Goal: Task Accomplishment & Management: Manage account settings

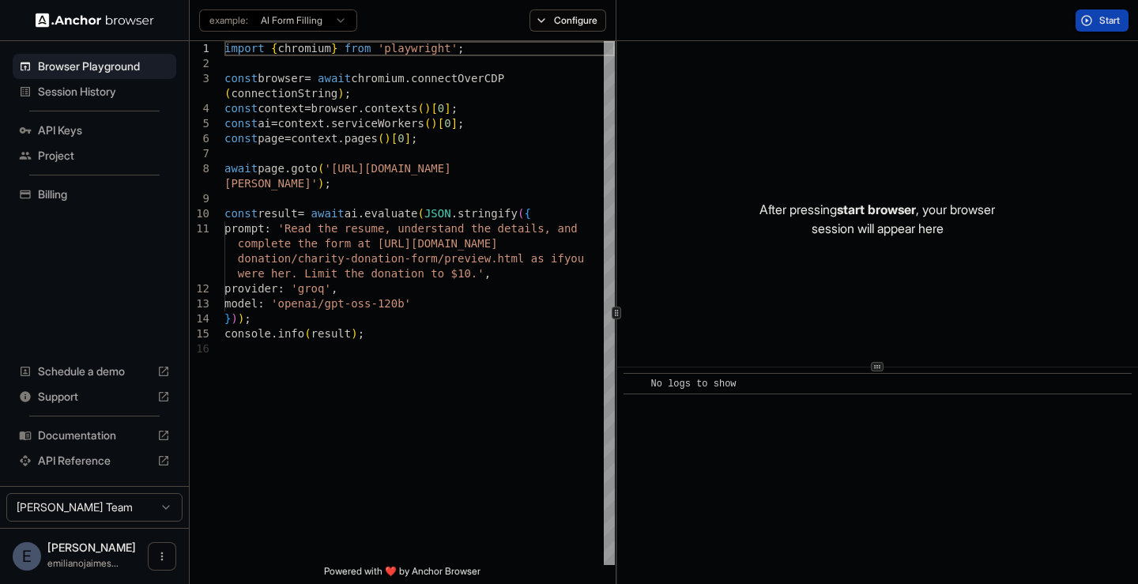
click at [82, 198] on span "Billing" at bounding box center [104, 194] width 132 height 16
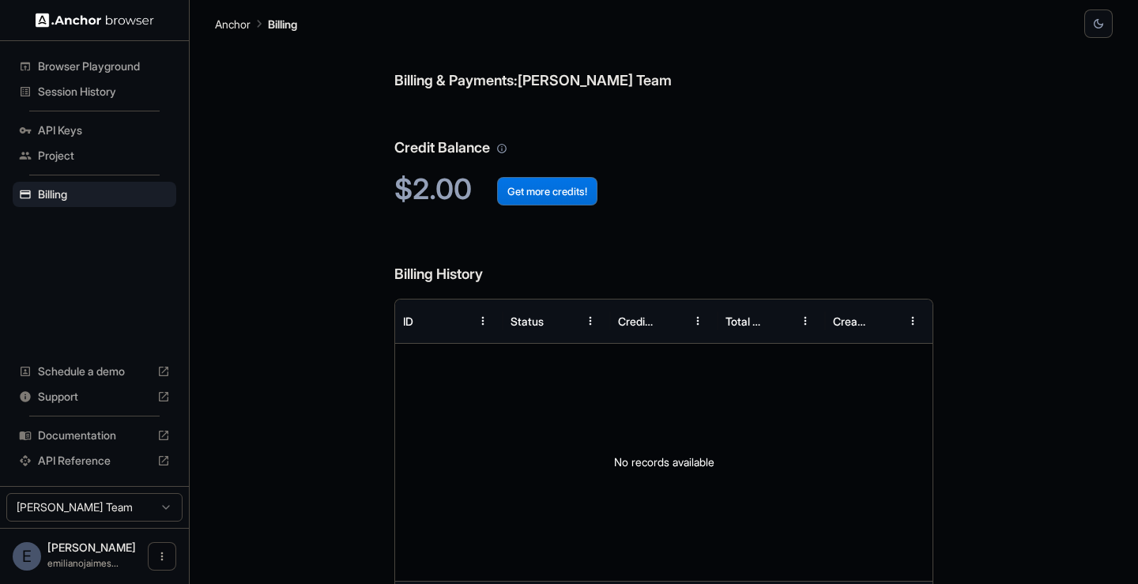
click at [544, 194] on button "Get more credits!" at bounding box center [547, 191] width 100 height 28
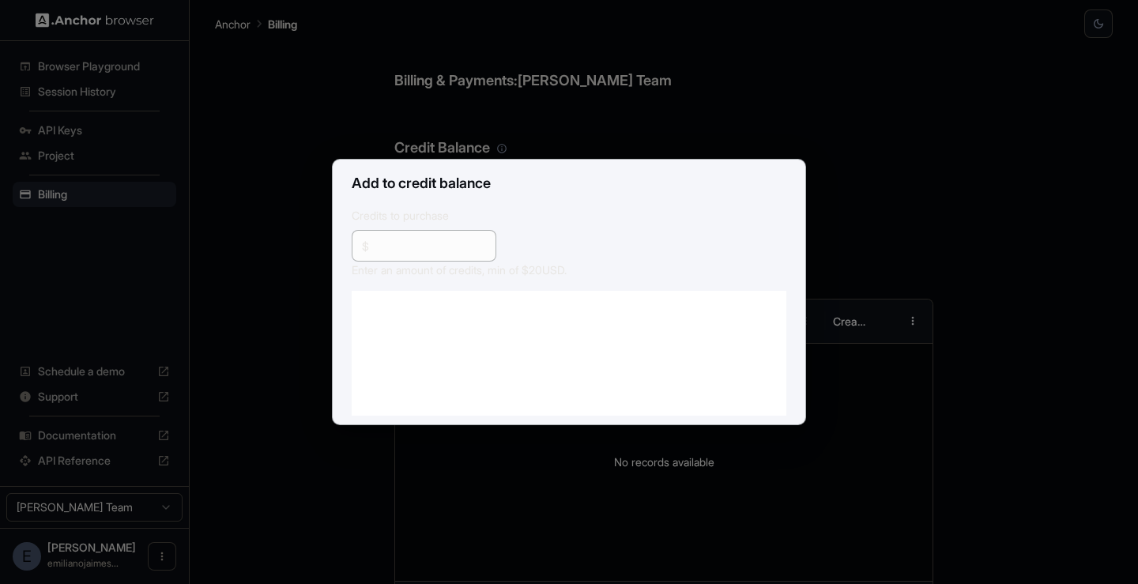
click at [249, 163] on div "Add to credit balance Credits to purchase $ ** ​ Enter an amount of credits, mi…" at bounding box center [569, 292] width 1138 height 584
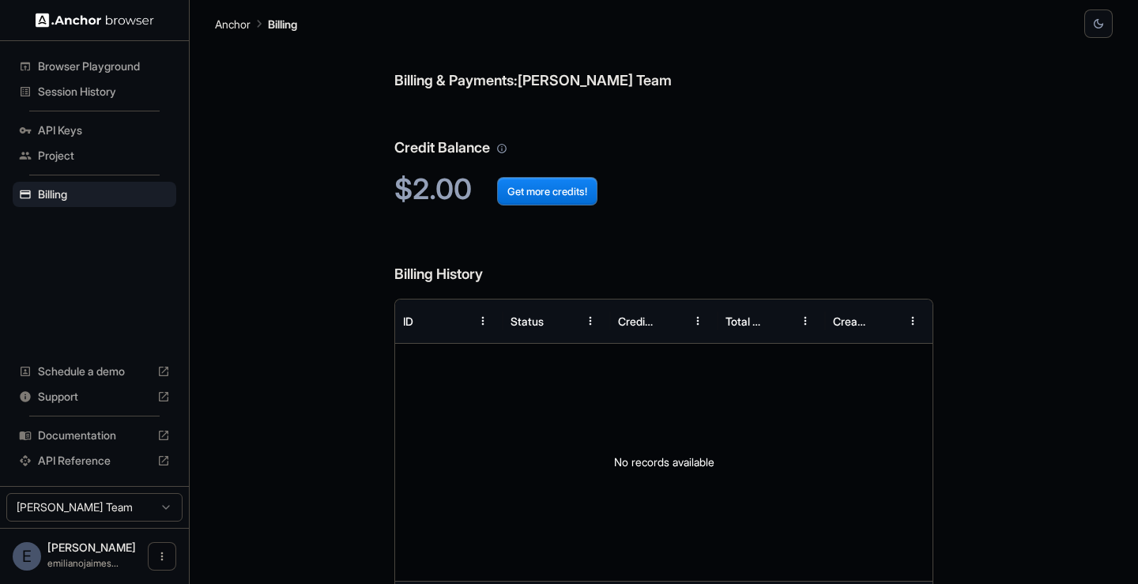
click at [62, 119] on div "API Keys" at bounding box center [95, 130] width 164 height 25
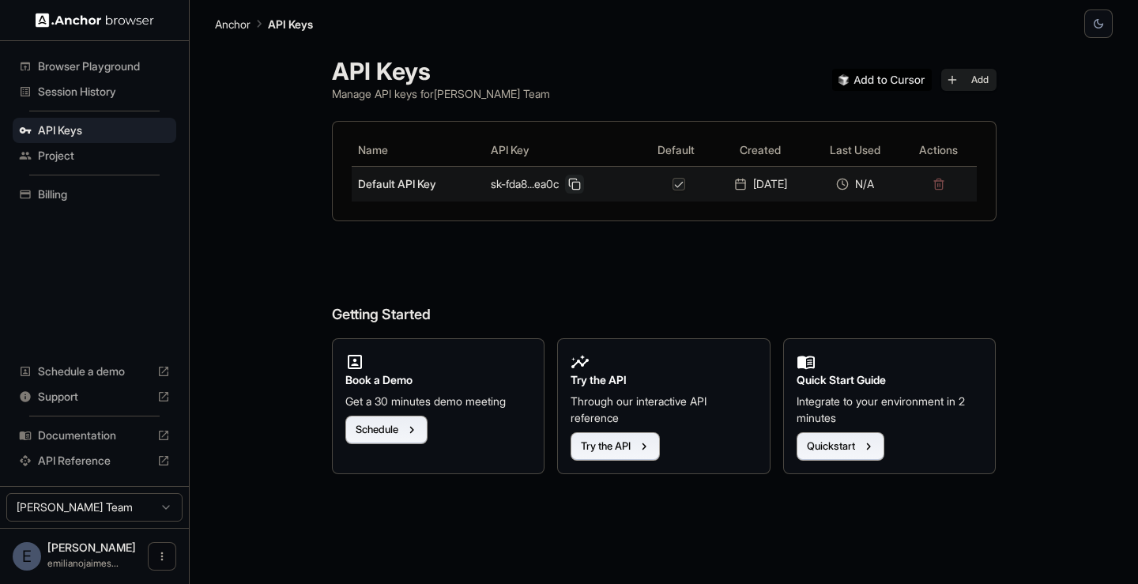
click at [568, 179] on button at bounding box center [574, 184] width 19 height 19
click at [569, 179] on button at bounding box center [574, 184] width 19 height 19
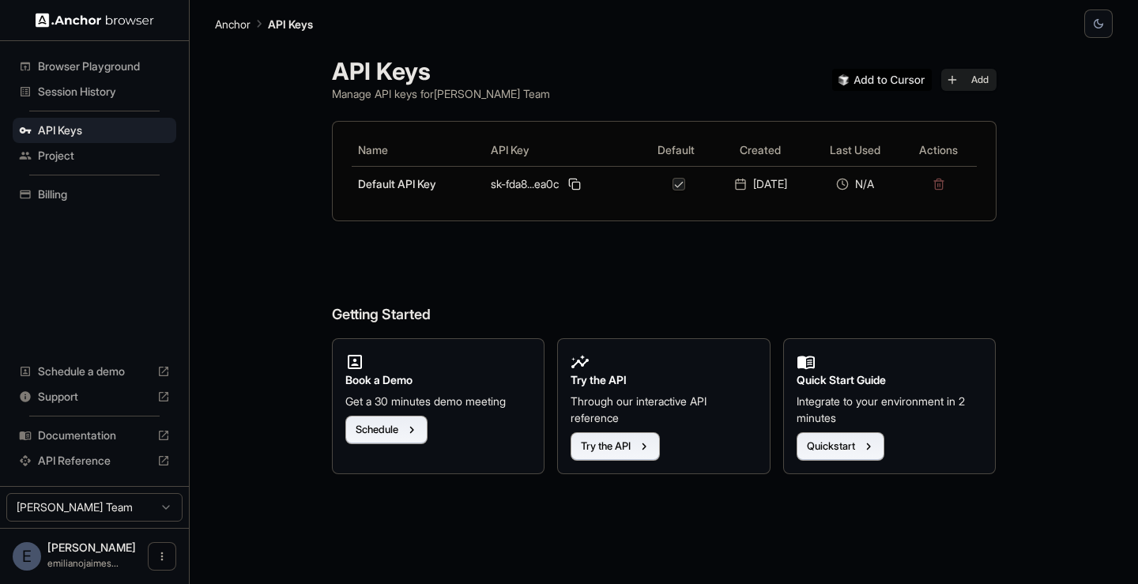
click at [702, 261] on h6 "Getting Started" at bounding box center [664, 283] width 664 height 86
